Goal: Communication & Community: Answer question/provide support

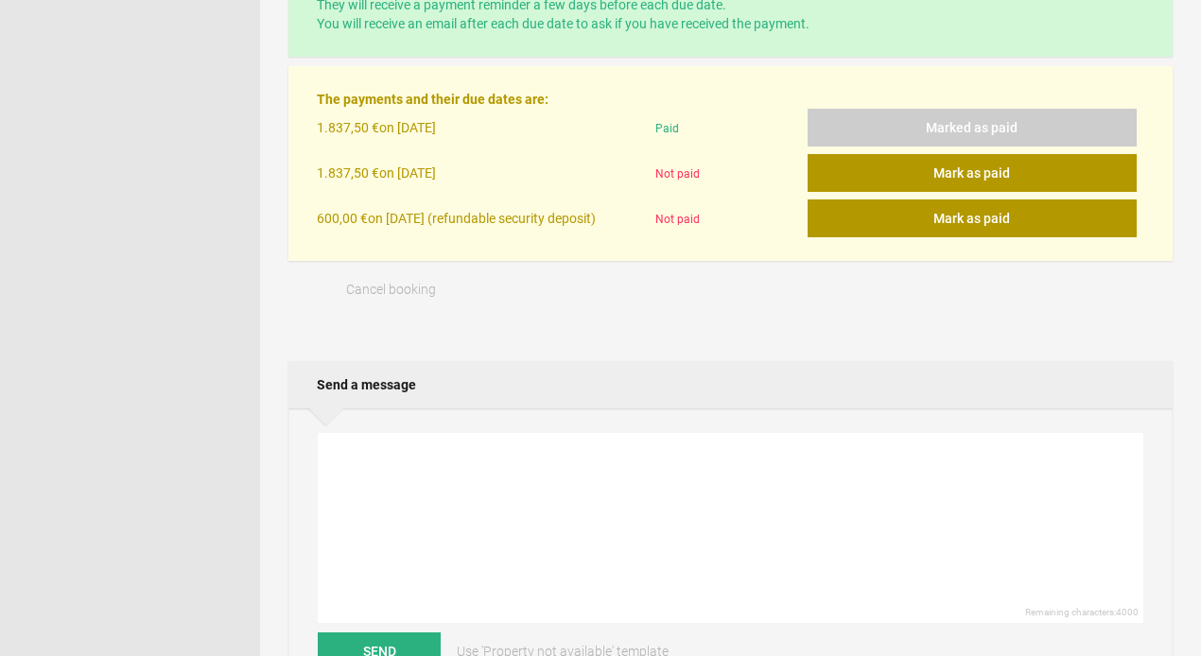
scroll to position [604, 0]
click at [954, 174] on button "Mark as paid" at bounding box center [971, 173] width 329 height 38
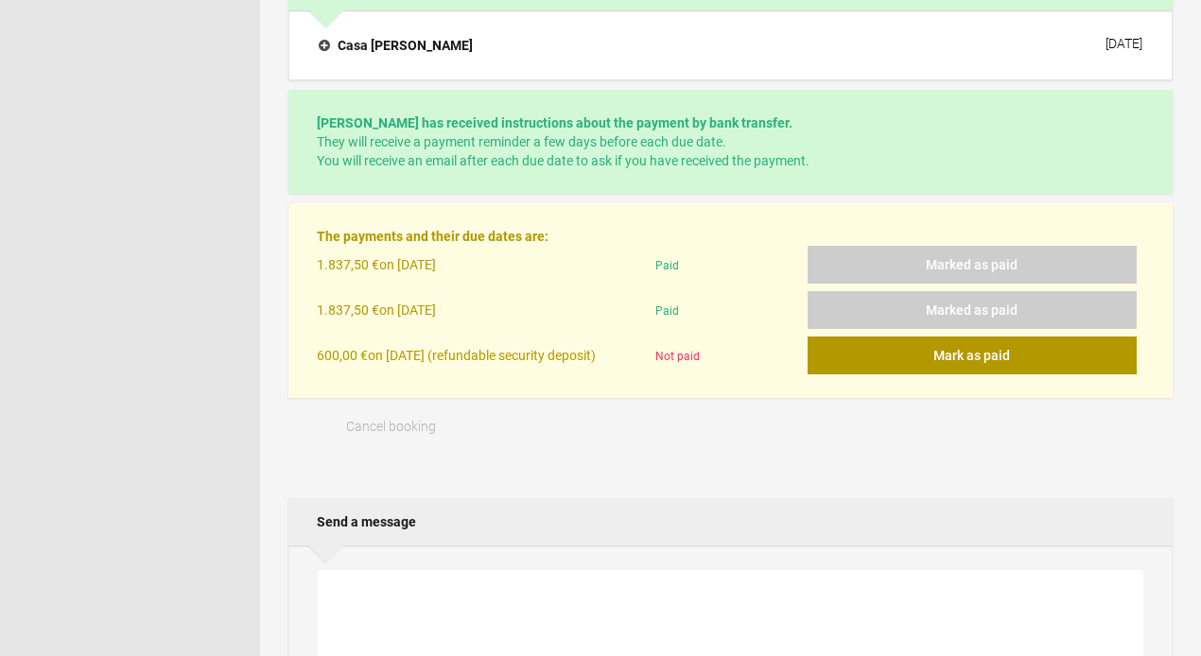
scroll to position [490, 0]
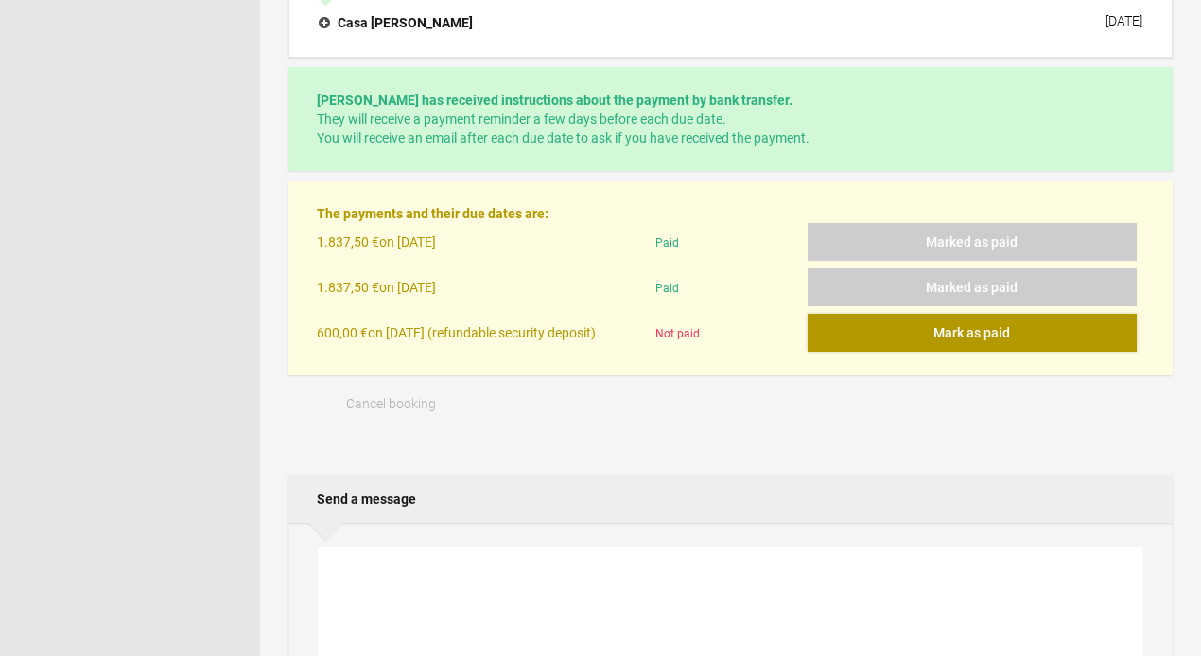
click at [945, 332] on button "Mark as paid" at bounding box center [971, 333] width 329 height 38
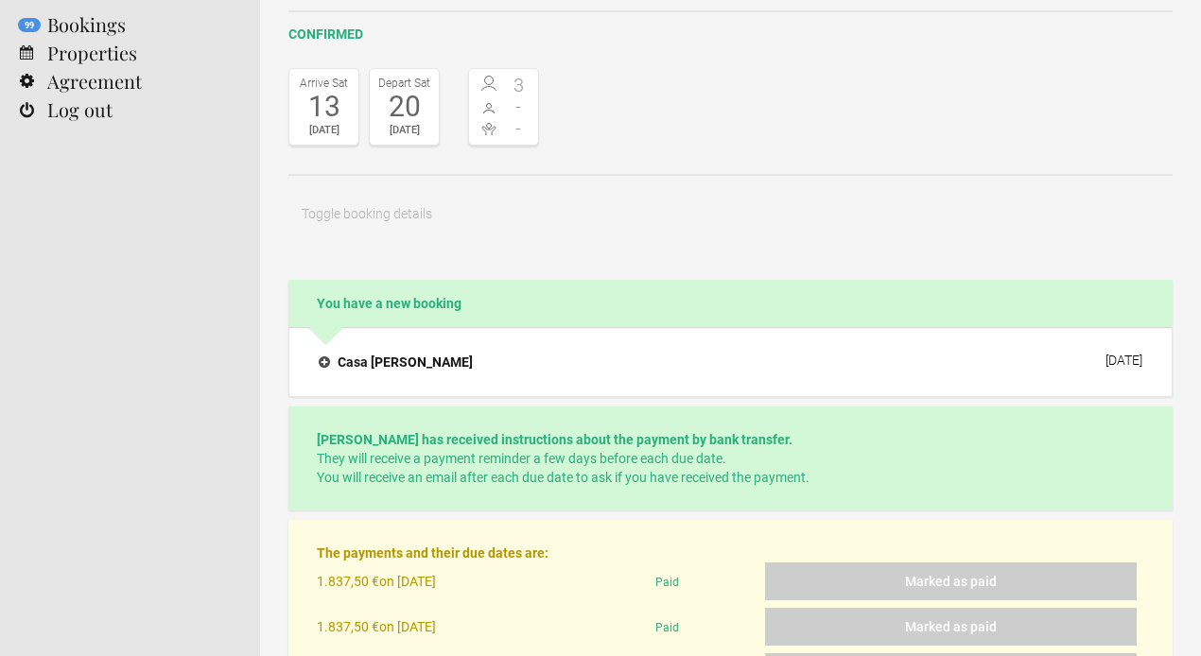
scroll to position [147, 0]
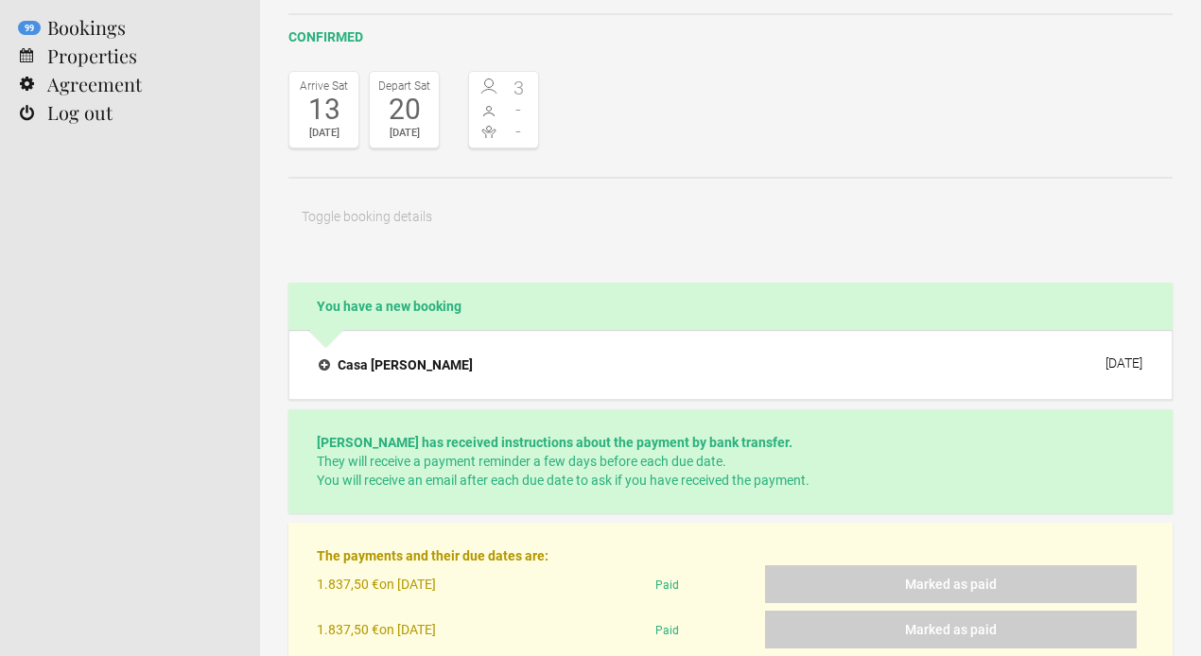
click at [375, 368] on h4 "Casa [PERSON_NAME]" at bounding box center [396, 365] width 154 height 19
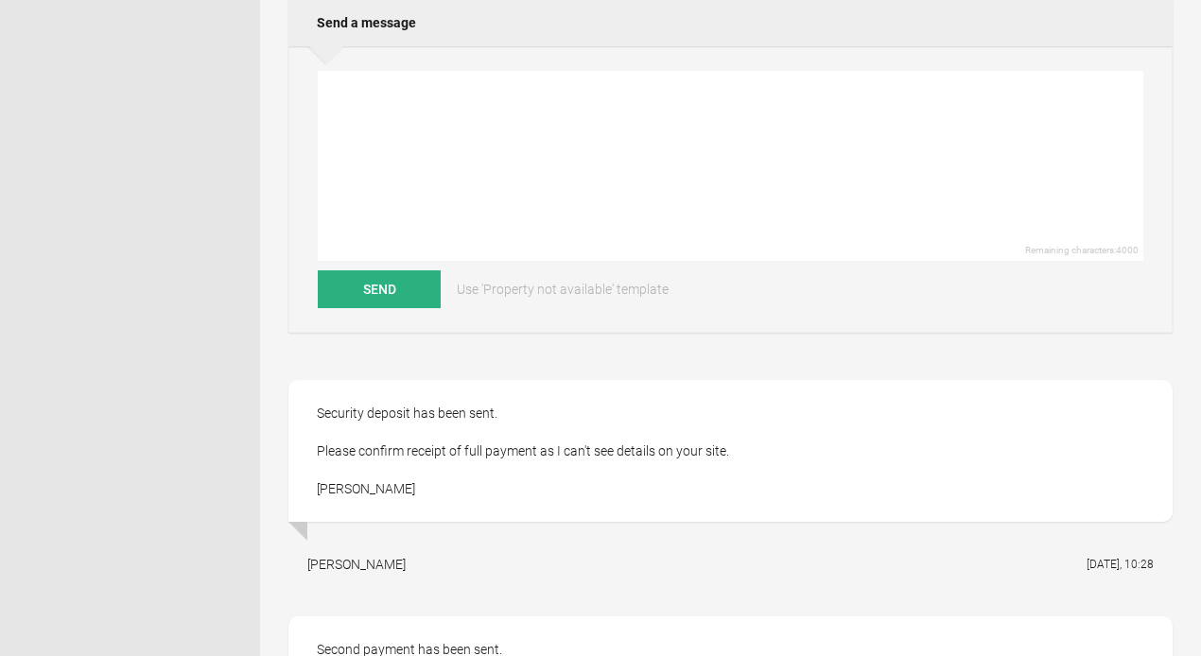
scroll to position [1206, 0]
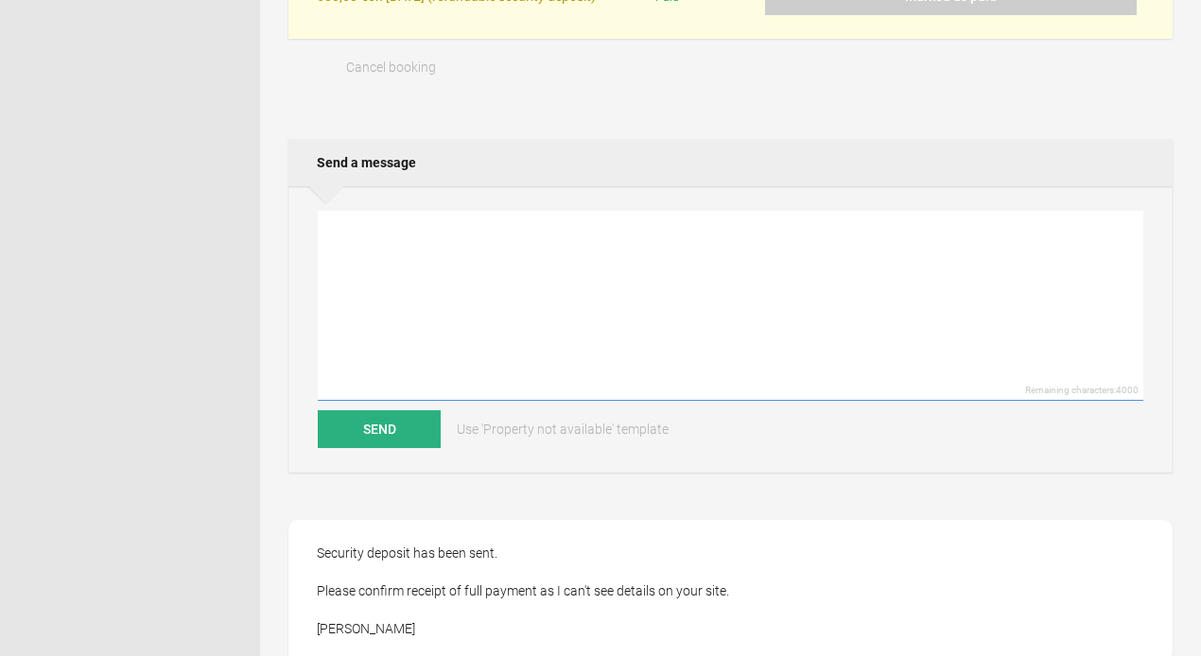
click at [452, 296] on textarea at bounding box center [730, 306] width 825 height 190
paste textarea "Dear , We have received your remaining payment, thank you very much! We look fo…"
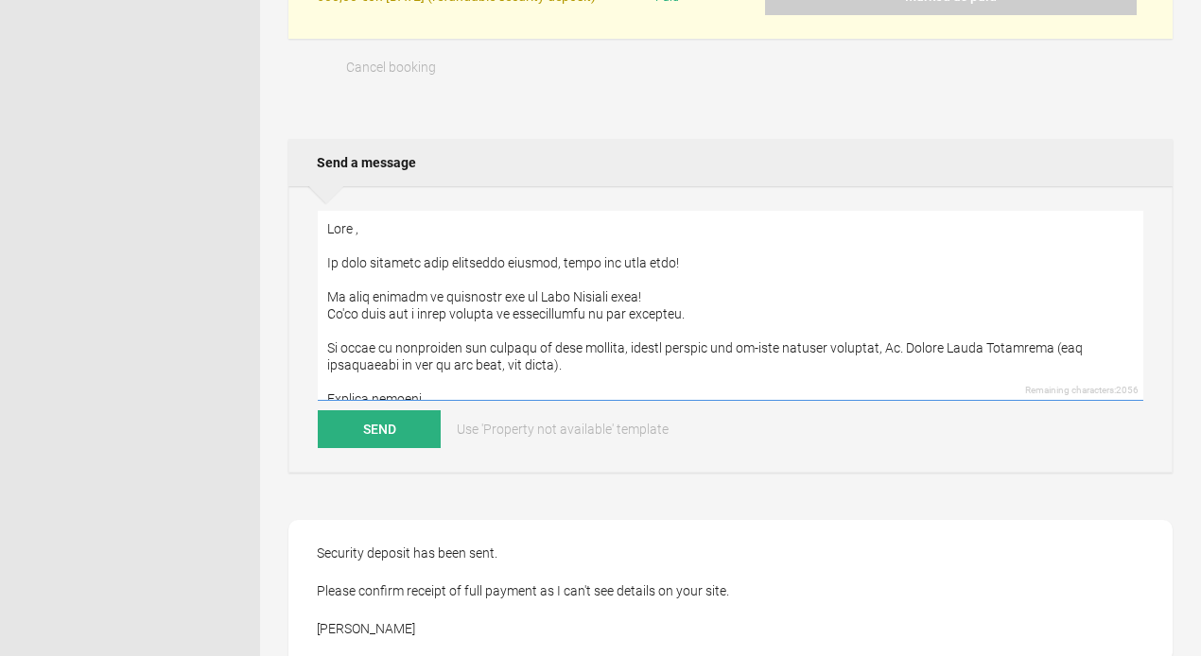
scroll to position [-1, 0]
click at [356, 238] on textarea at bounding box center [730, 306] width 825 height 190
click at [544, 337] on textarea at bounding box center [730, 306] width 825 height 190
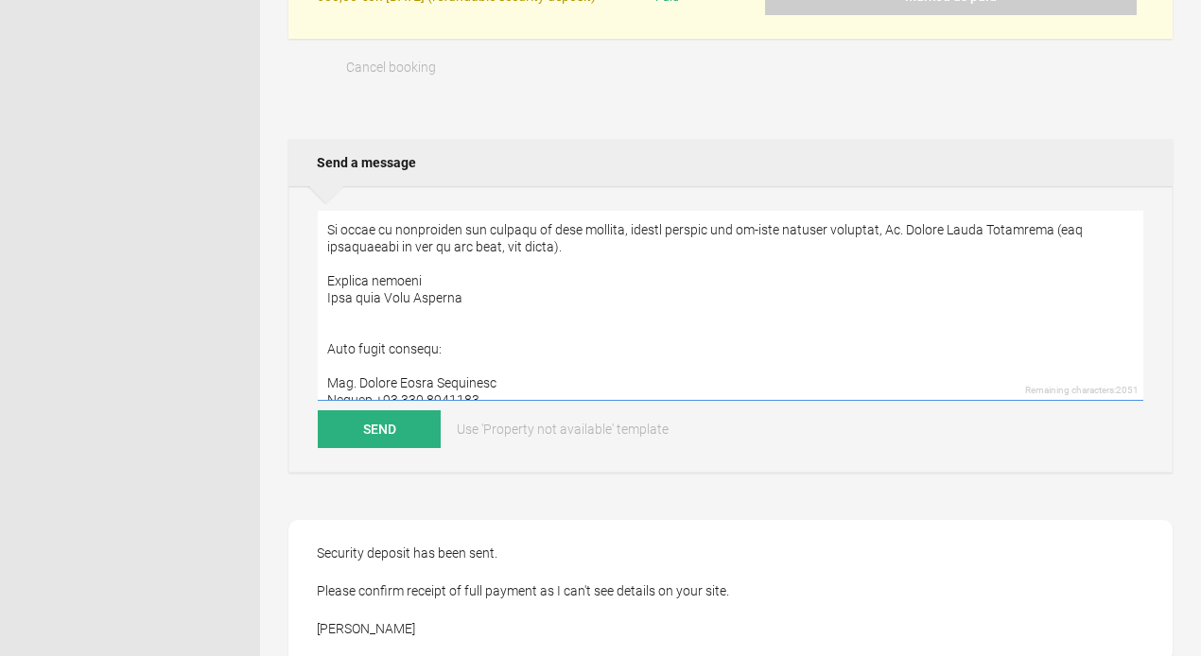
scroll to position [131, 0]
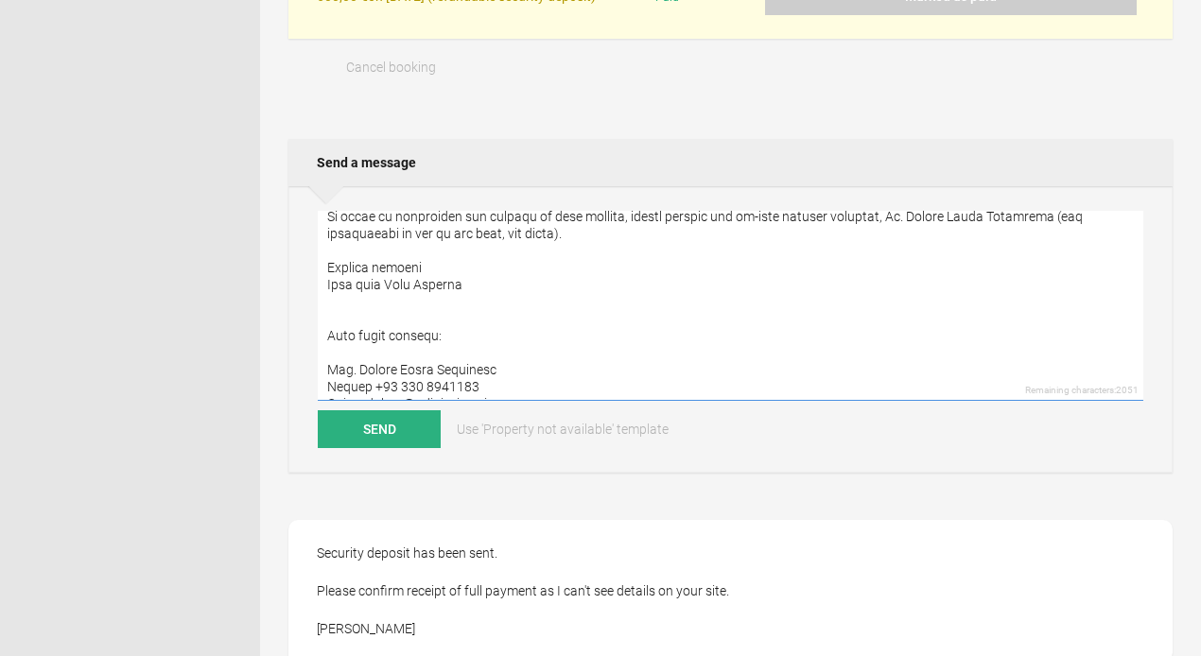
click at [379, 319] on textarea at bounding box center [730, 306] width 825 height 190
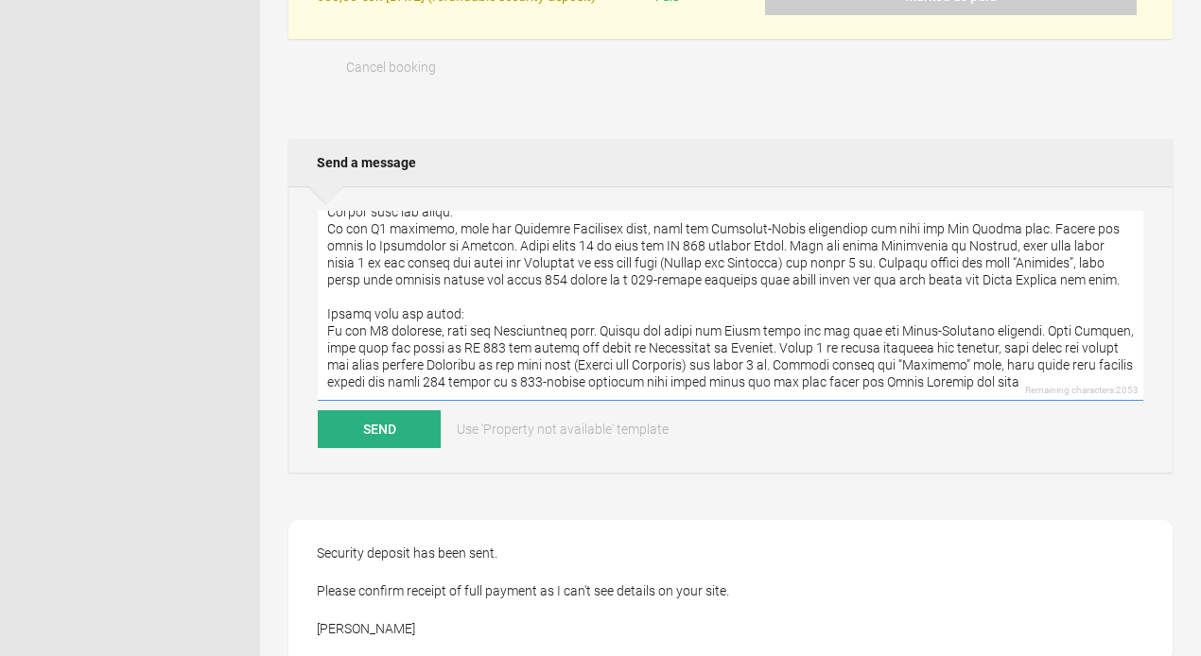
scroll to position [477, 0]
click at [361, 391] on textarea at bounding box center [730, 306] width 825 height 190
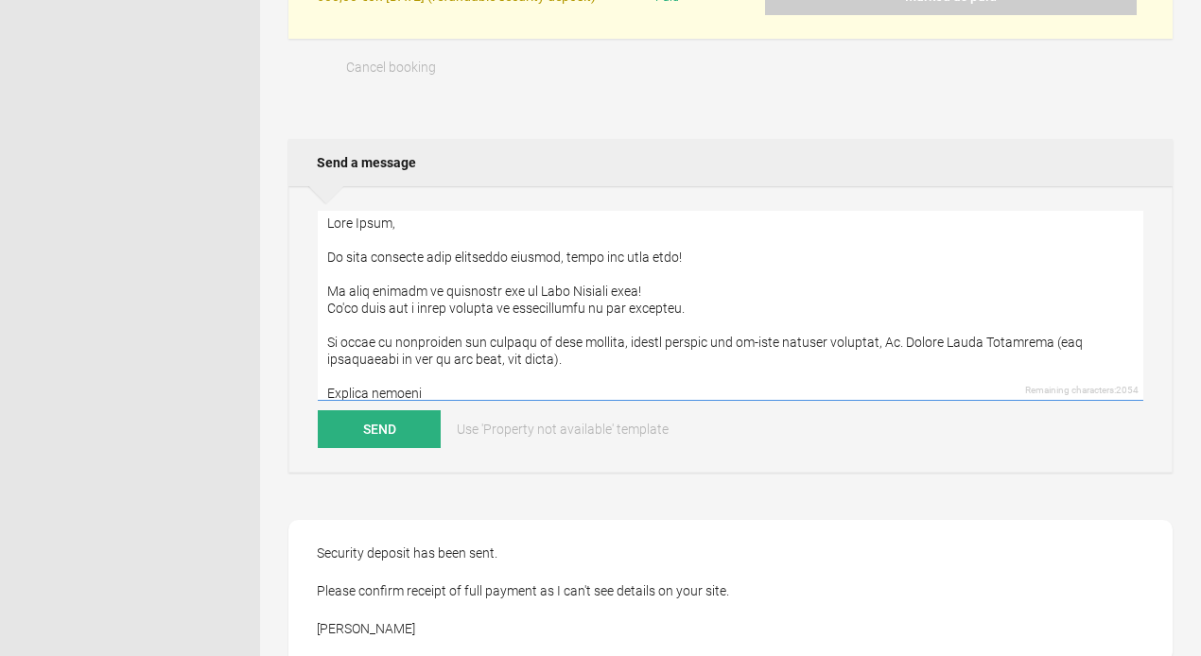
scroll to position [0, 0]
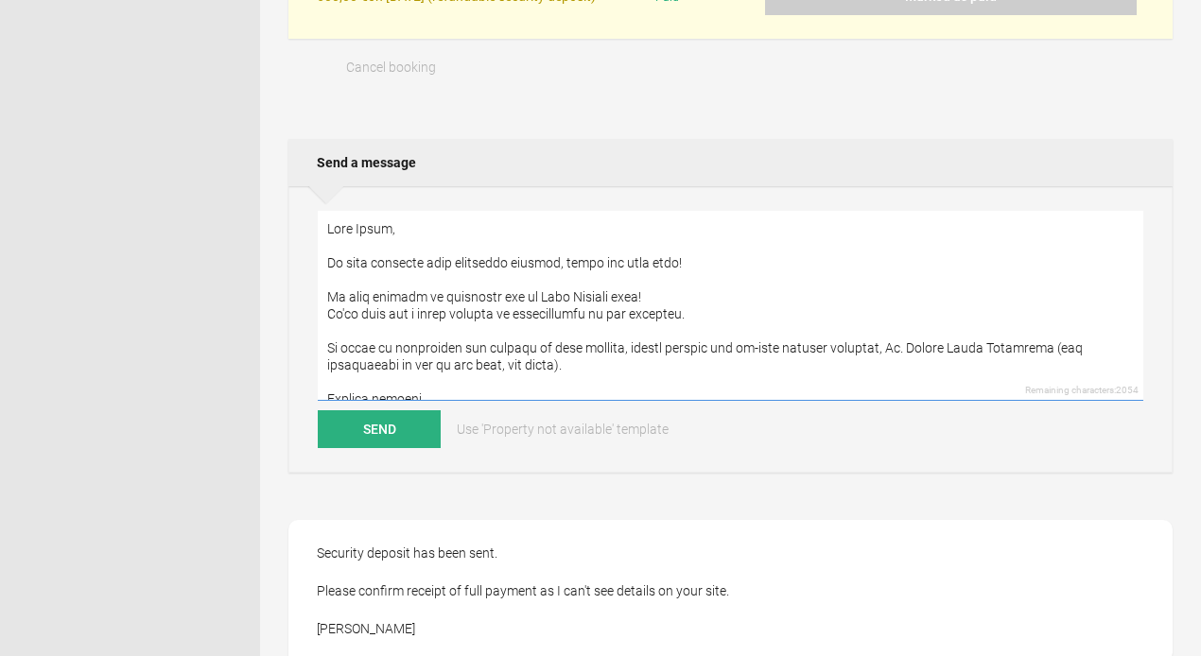
drag, startPoint x: 705, startPoint y: 319, endPoint x: 319, endPoint y: 320, distance: 386.7
click at [319, 320] on textarea at bounding box center [730, 306] width 825 height 190
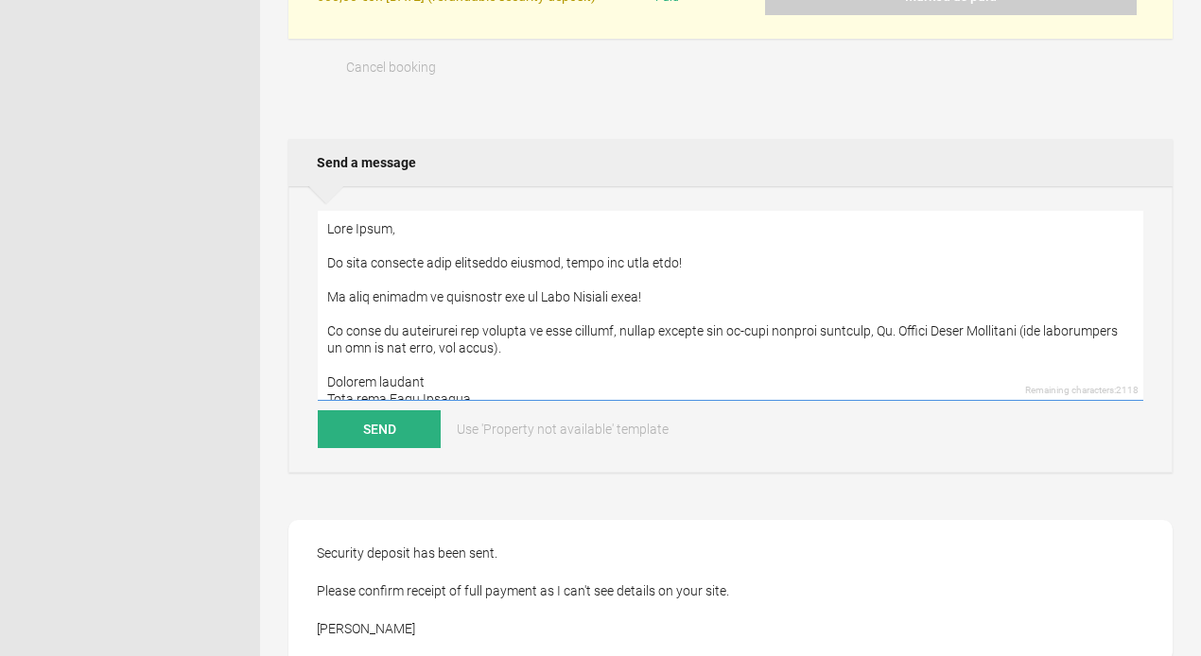
type textarea "Dear David, We have received your remaining payment, thank you very much! We lo…"
click at [378, 456] on div "Remaining characters: 2118 Send Use 'Property not available' template" at bounding box center [730, 329] width 884 height 286
click at [390, 443] on button "Send" at bounding box center [379, 429] width 123 height 38
